Goal: Task Accomplishment & Management: Manage account settings

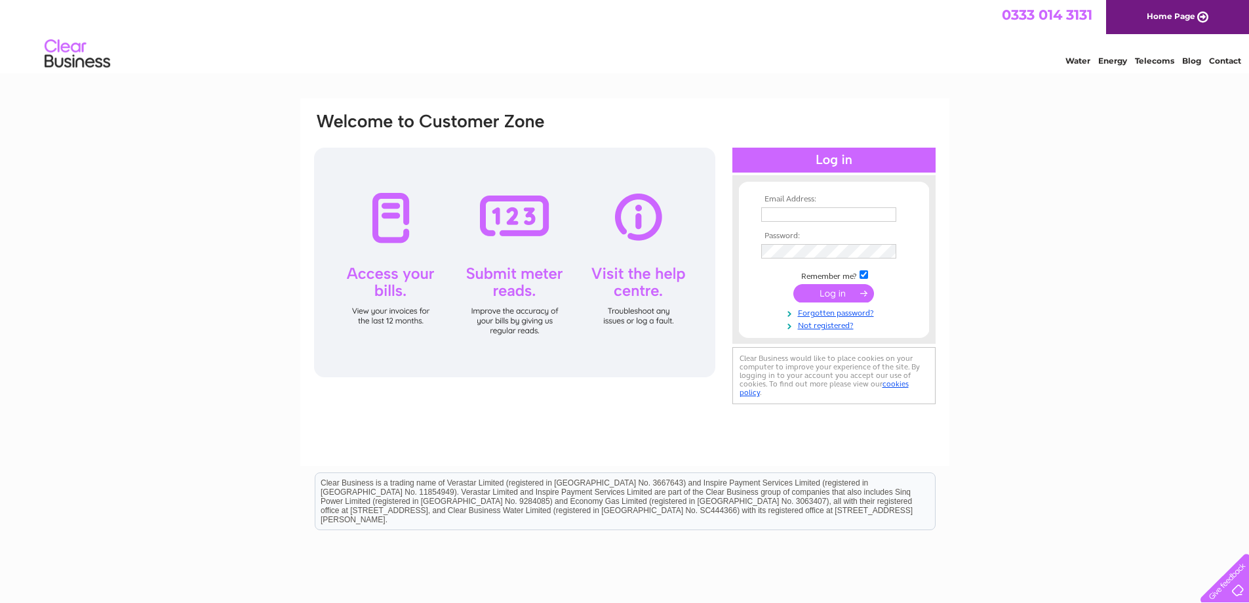
type input "finlayal@aol.com"
click at [821, 293] on input "submit" at bounding box center [833, 293] width 81 height 18
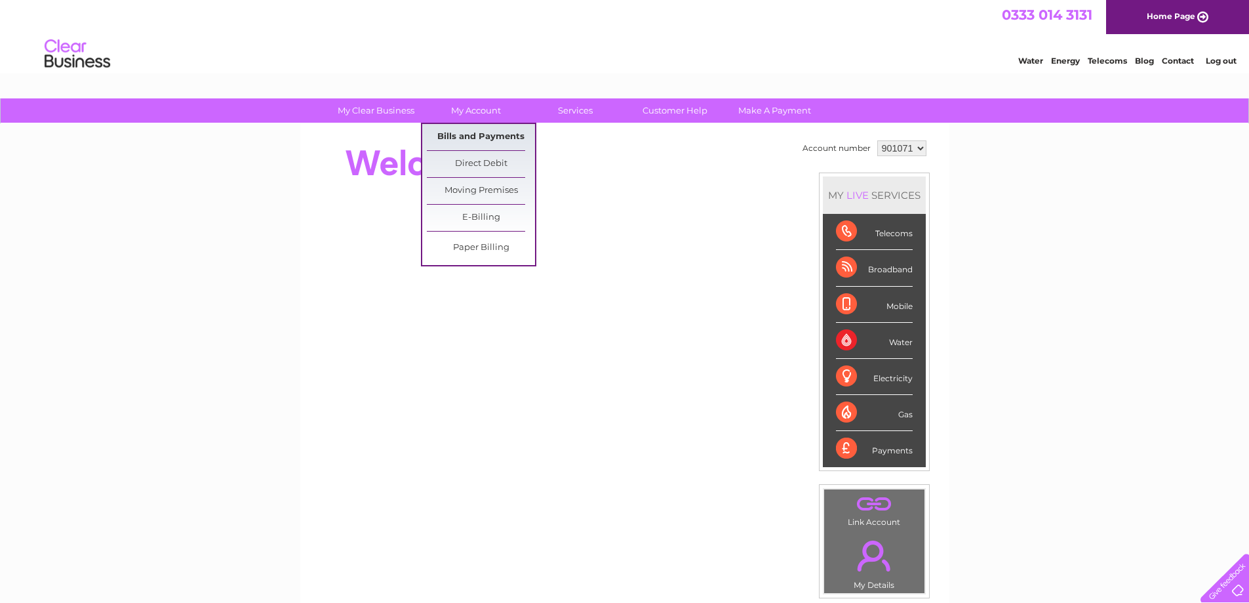
click at [474, 135] on link "Bills and Payments" at bounding box center [481, 137] width 108 height 26
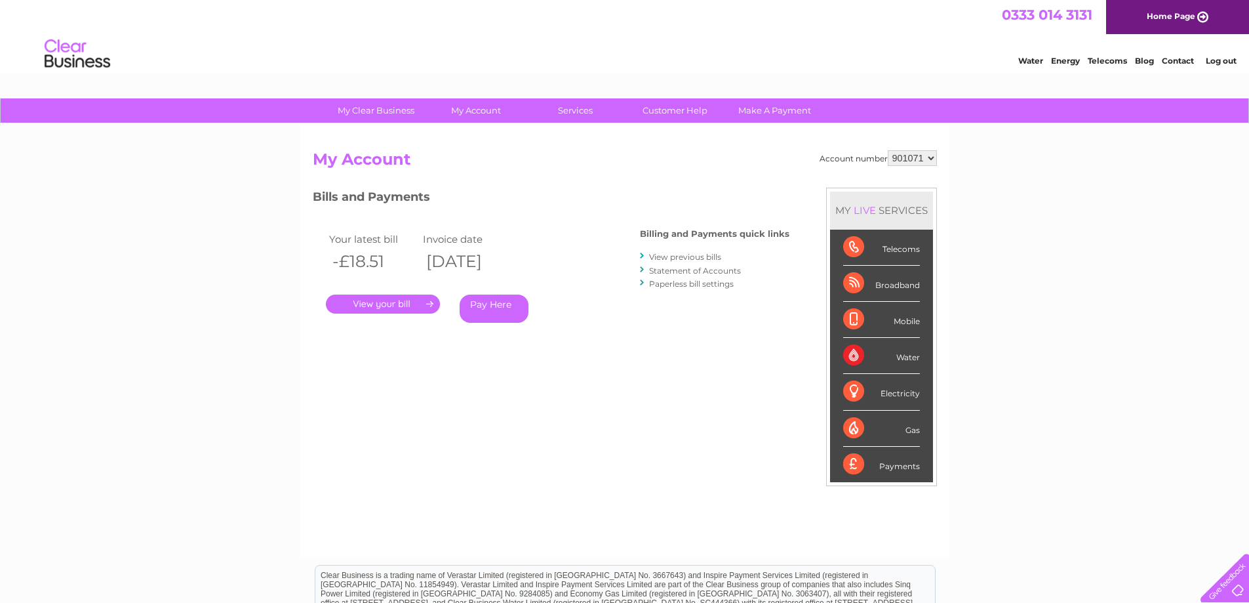
click at [934, 155] on select "901071 901081 901906 901910 901915 901922" at bounding box center [912, 158] width 49 height 16
select select "901081"
click at [888, 150] on select "901071 901081 901906 901910 901915 901922" at bounding box center [912, 158] width 49 height 16
click at [403, 307] on link "." at bounding box center [383, 303] width 114 height 19
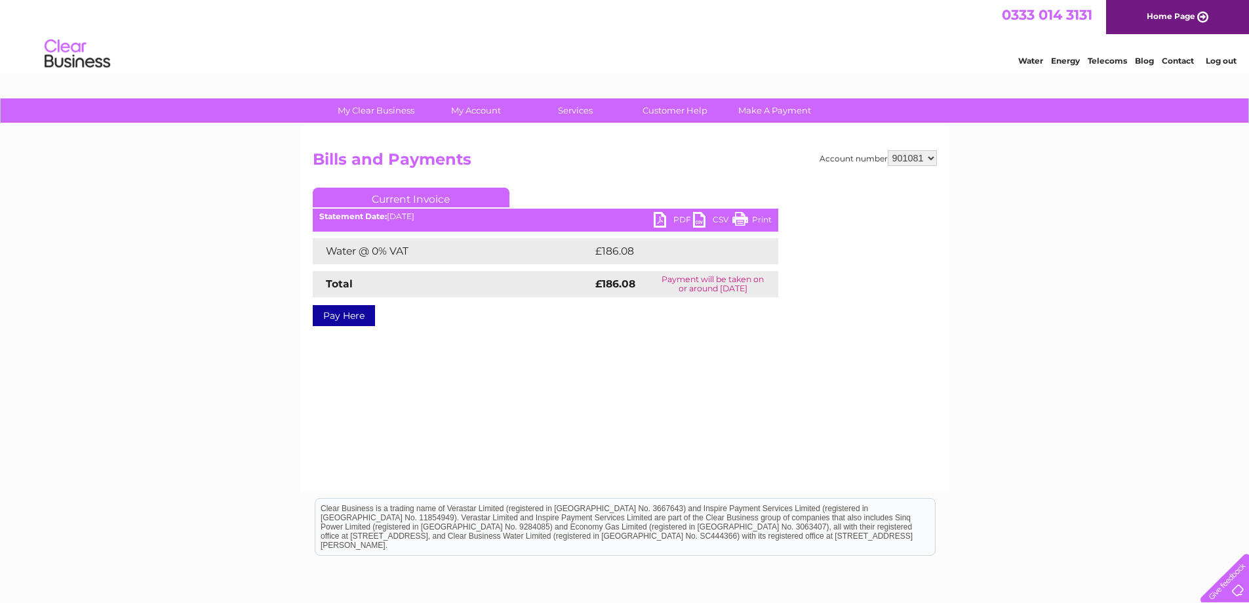
click at [677, 220] on link "PDF" at bounding box center [673, 221] width 39 height 19
click at [933, 157] on select "901071 901081 901906 901910 901915 901922" at bounding box center [912, 158] width 49 height 16
select select "901906"
click at [888, 150] on select "901071 901081 901906 901910 901915 901922" at bounding box center [912, 158] width 49 height 16
click at [677, 219] on link "PDF" at bounding box center [673, 221] width 39 height 19
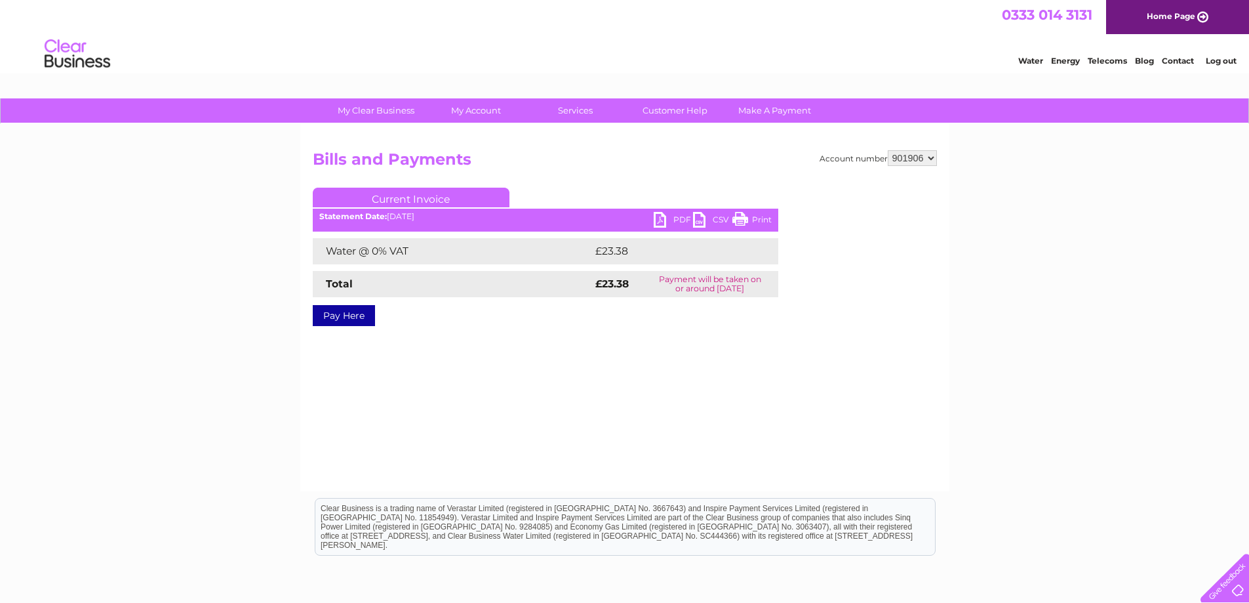
click at [667, 219] on link "PDF" at bounding box center [673, 221] width 39 height 19
click at [933, 159] on select "901071 901081 901906 901910 901915 901922" at bounding box center [912, 158] width 49 height 16
select select "901910"
click at [888, 150] on select "901071 901081 901906 901910 901915 901922" at bounding box center [912, 158] width 49 height 16
click at [674, 220] on link "PDF" at bounding box center [673, 221] width 39 height 19
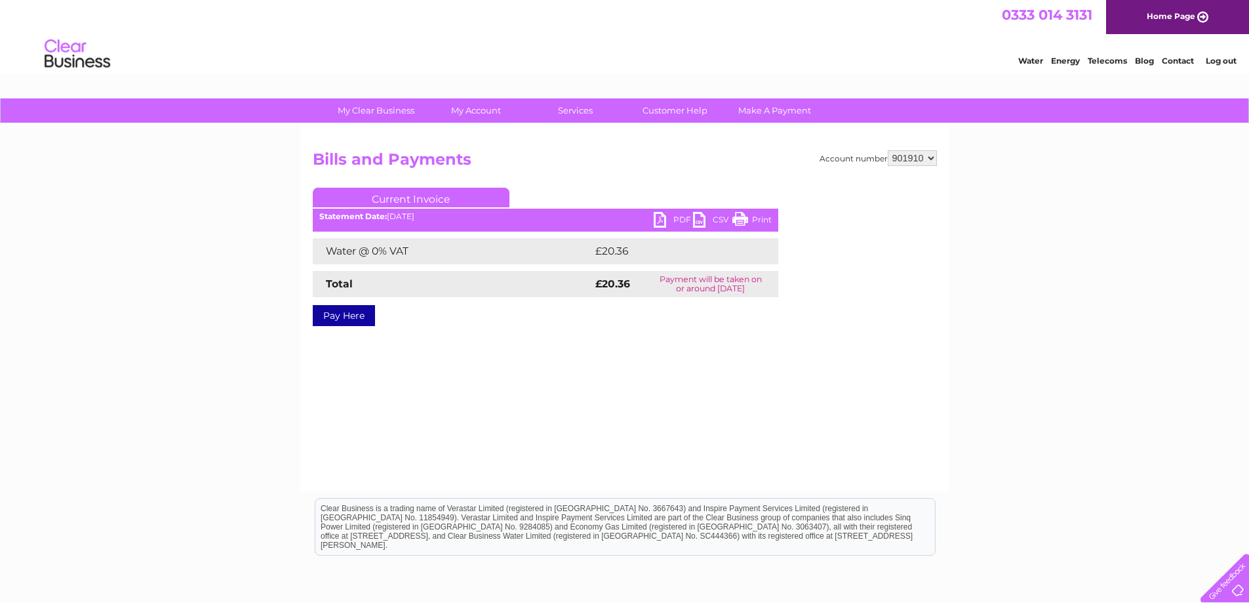
click at [938, 159] on div "Account number 901071 901081 901906 901910 901915 901922 Bills and Payments Cur…" at bounding box center [624, 307] width 649 height 367
click at [934, 156] on select "901071 901081 901906 901910 901915 901922" at bounding box center [912, 158] width 49 height 16
select select "901915"
click at [888, 150] on select "901071 901081 901906 901910 901915 901922" at bounding box center [912, 158] width 49 height 16
drag, startPoint x: 763, startPoint y: 222, endPoint x: 1018, endPoint y: 22, distance: 324.2
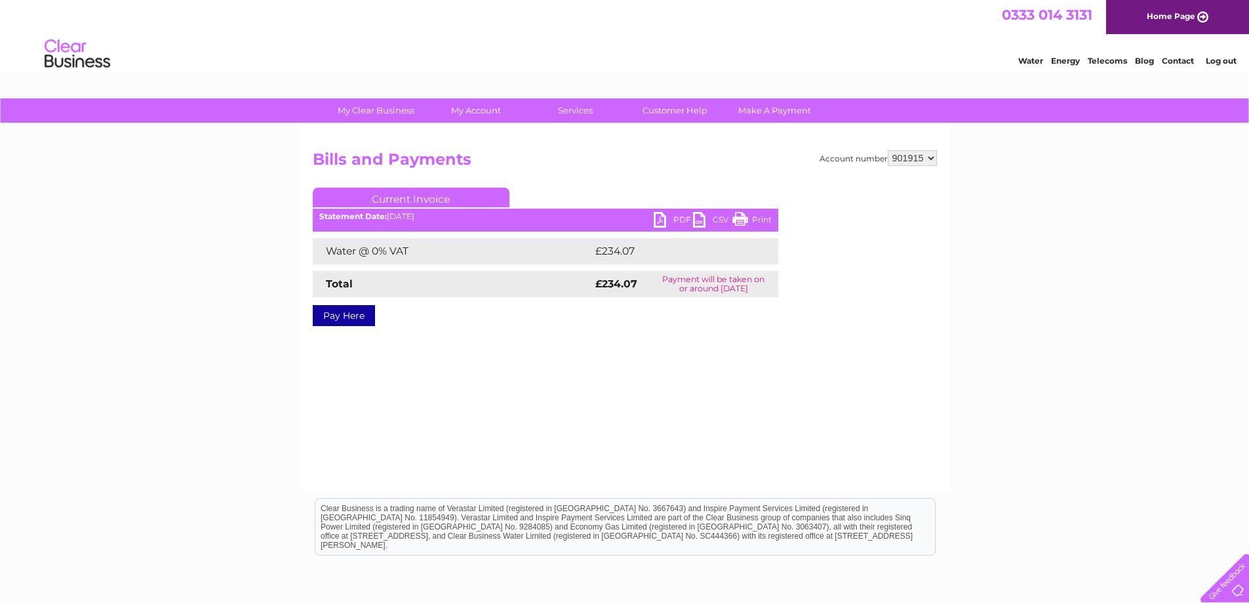
click at [763, 222] on link "Print" at bounding box center [752, 221] width 39 height 19
click at [673, 218] on link "PDF" at bounding box center [673, 221] width 39 height 19
click at [934, 160] on select "901071 901081 901906 901910 901915 901922" at bounding box center [912, 158] width 49 height 16
select select "901922"
click at [888, 150] on select "901071 901081 901906 901910 901915 901922" at bounding box center [912, 158] width 49 height 16
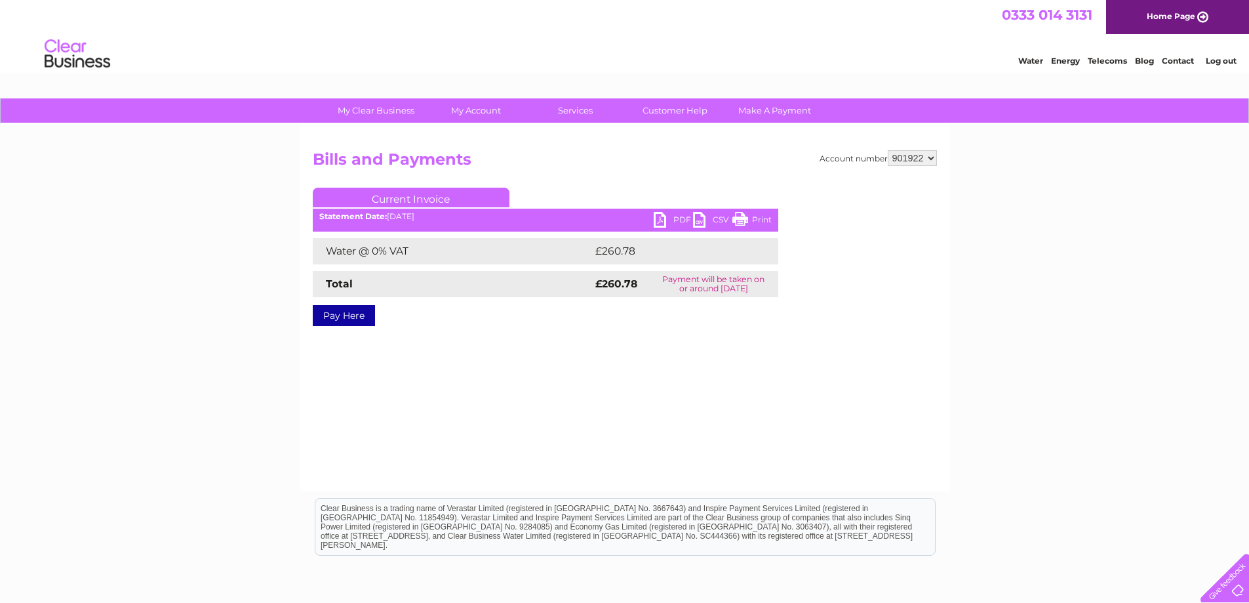
click at [672, 214] on link "PDF" at bounding box center [673, 221] width 39 height 19
